Goal: Task Accomplishment & Management: Complete application form

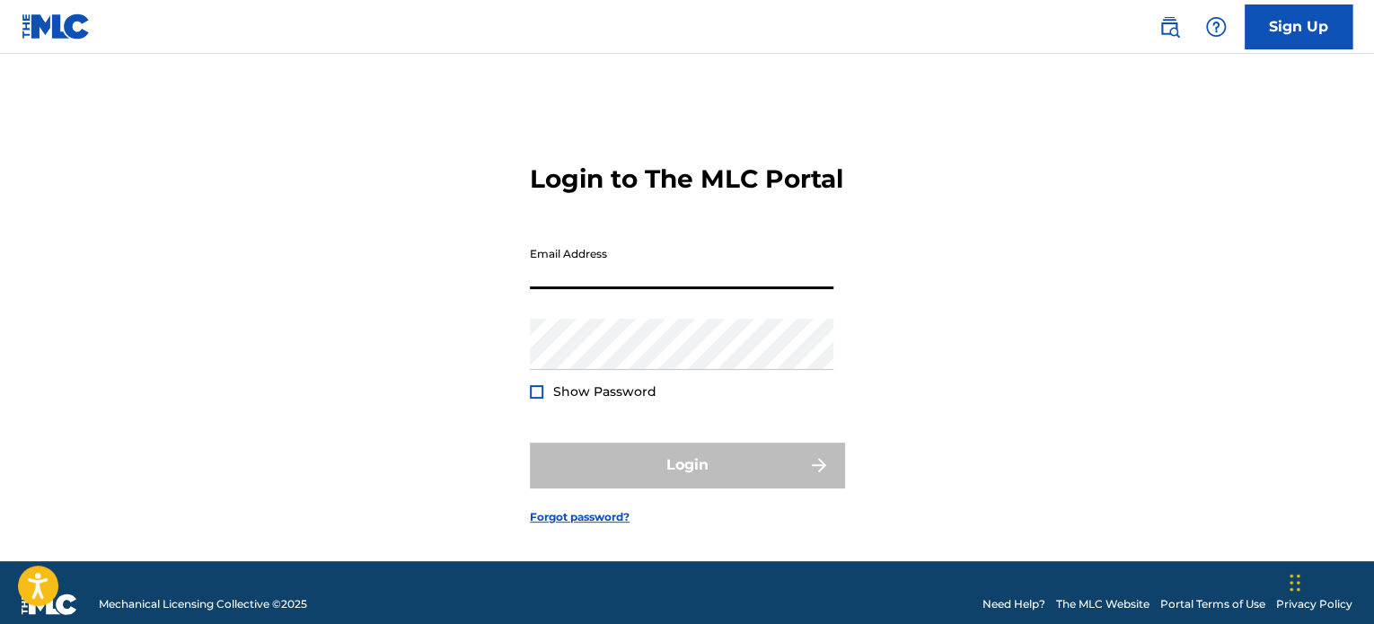
click at [570, 289] on input "Email Address" at bounding box center [682, 263] width 304 height 51
type input "[EMAIL_ADDRESS][DOMAIN_NAME]"
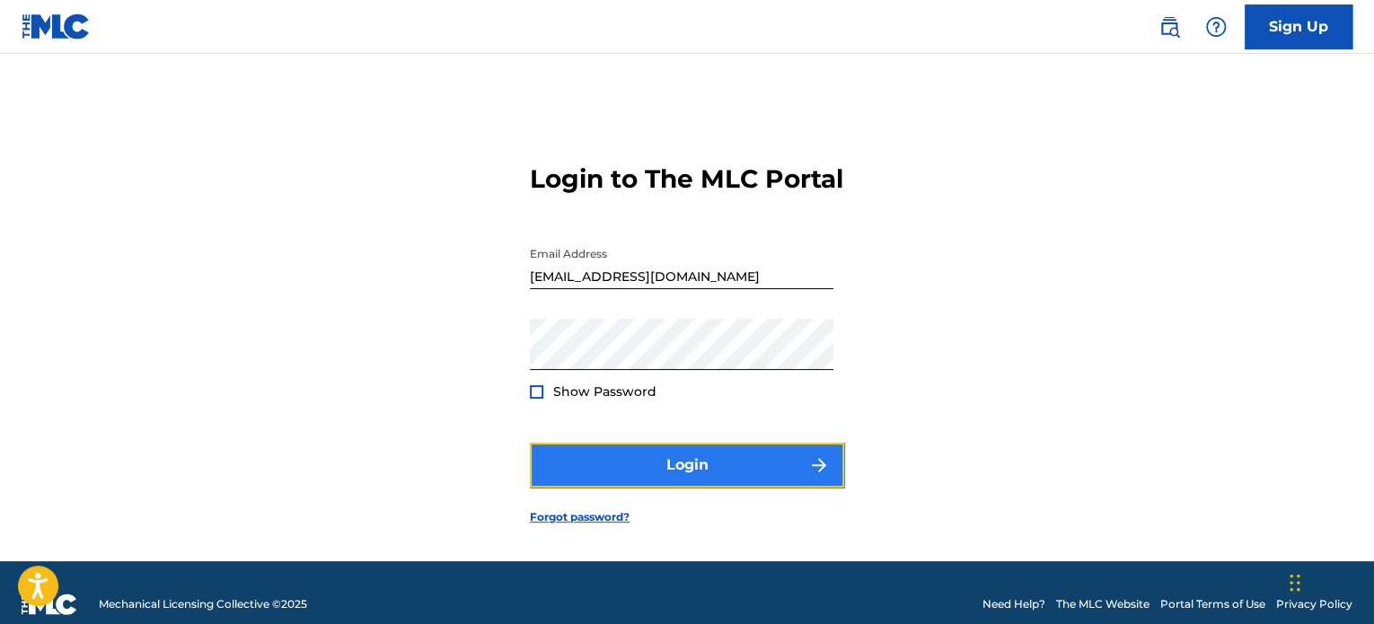
click at [704, 488] on button "Login" at bounding box center [687, 465] width 314 height 45
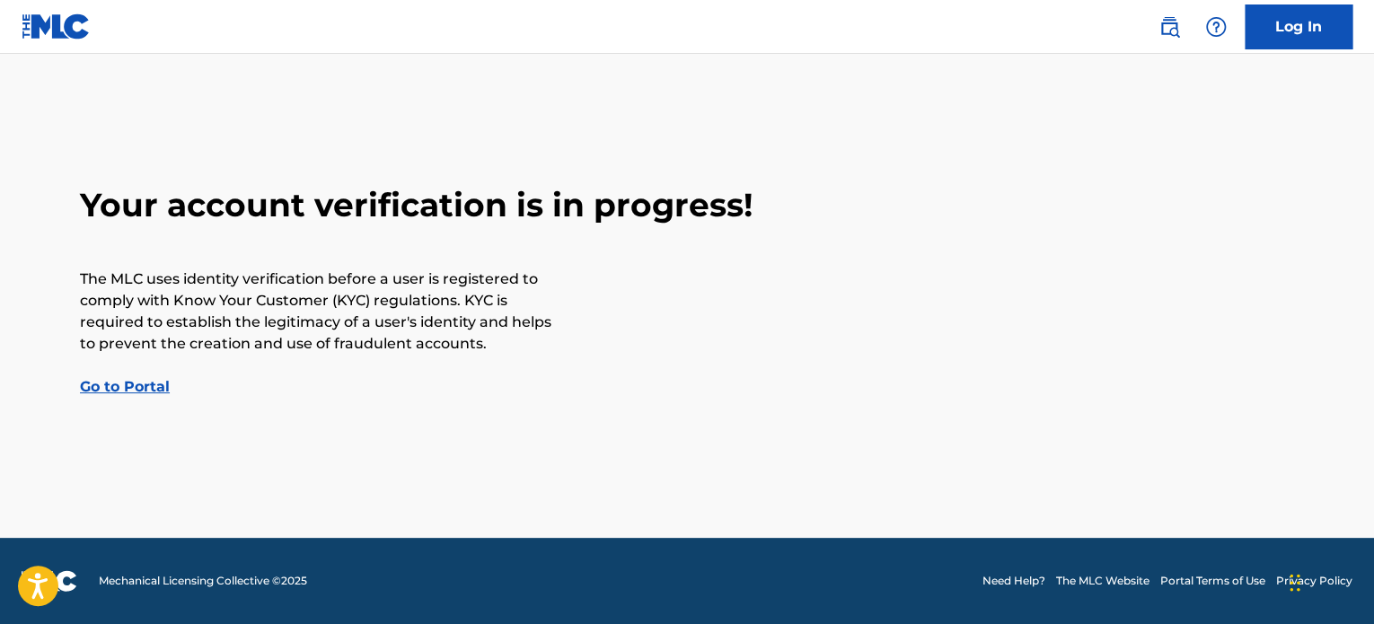
click at [126, 390] on link "Go to Portal" at bounding box center [125, 386] width 90 height 17
